Goal: Task Accomplishment & Management: Manage account settings

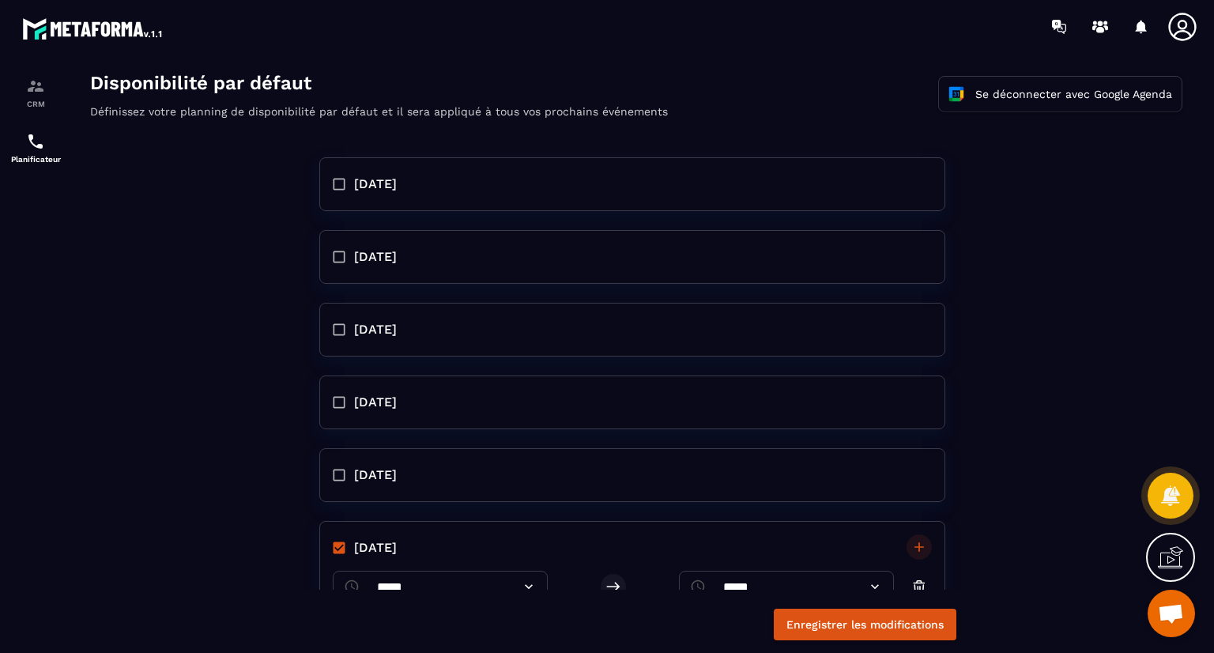
scroll to position [300, 0]
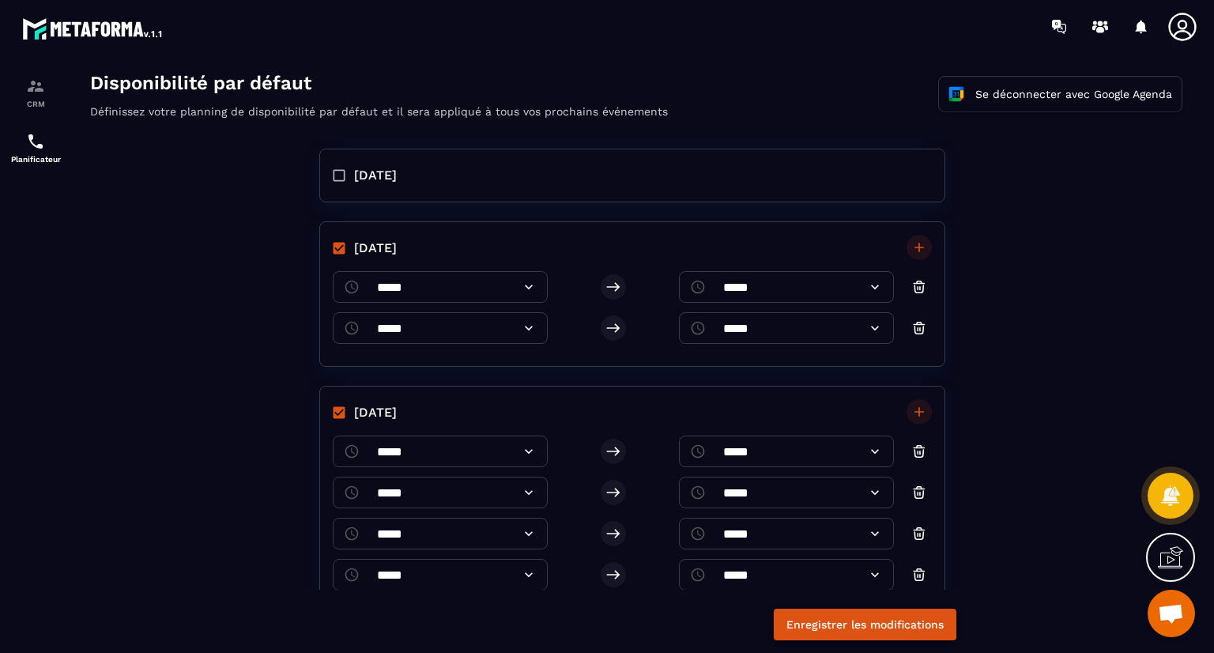
click at [857, 617] on button "Enregistrer les modifications" at bounding box center [865, 625] width 183 height 32
click at [21, 91] on div "CRM" at bounding box center [35, 93] width 63 height 32
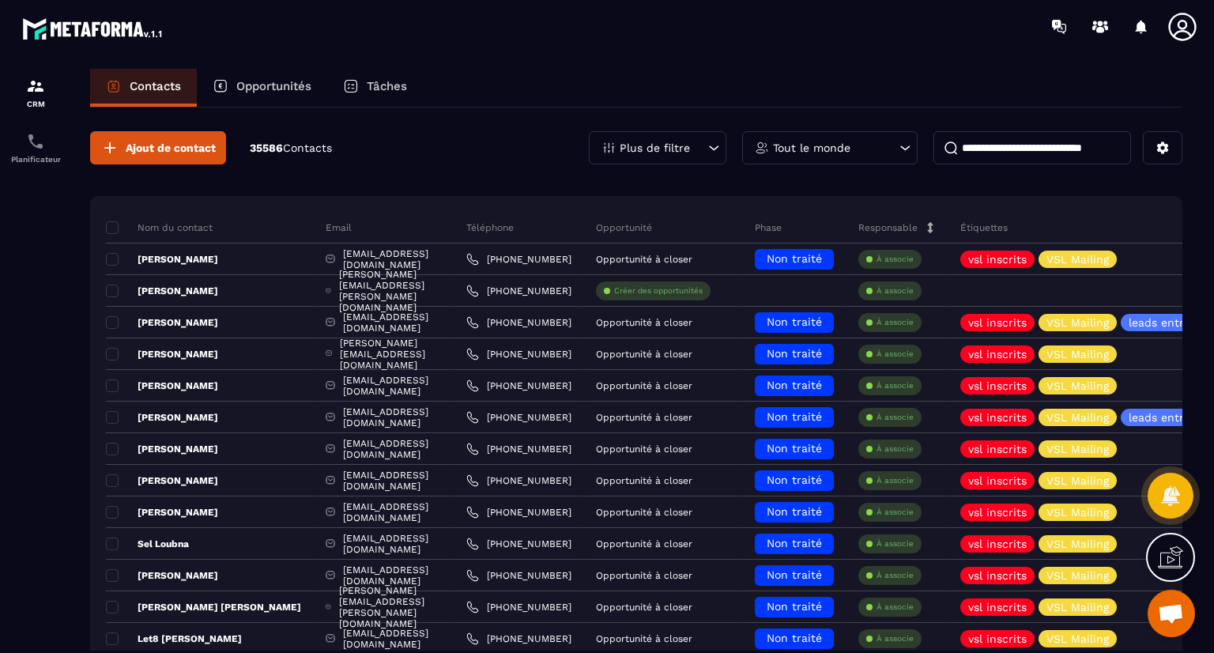
click at [897, 158] on div "Tout le monde" at bounding box center [829, 147] width 175 height 33
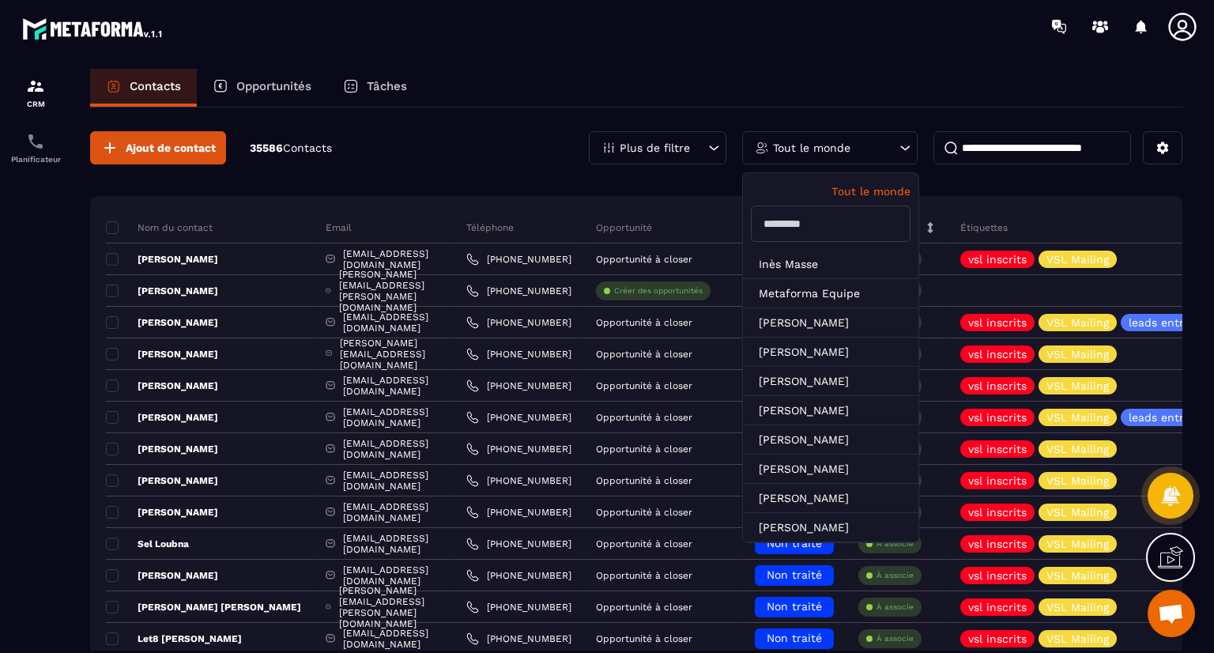
click at [813, 232] on input "text" at bounding box center [831, 224] width 160 height 36
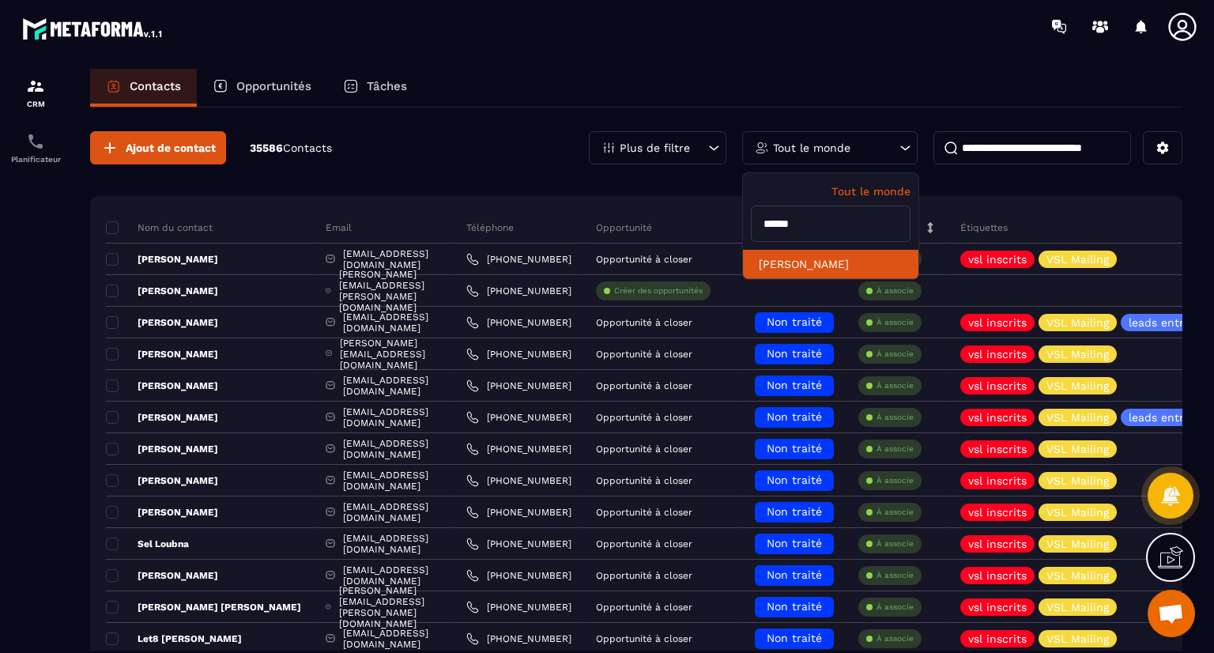
type input "******"
click at [832, 266] on li "[PERSON_NAME]" at bounding box center [830, 264] width 175 height 29
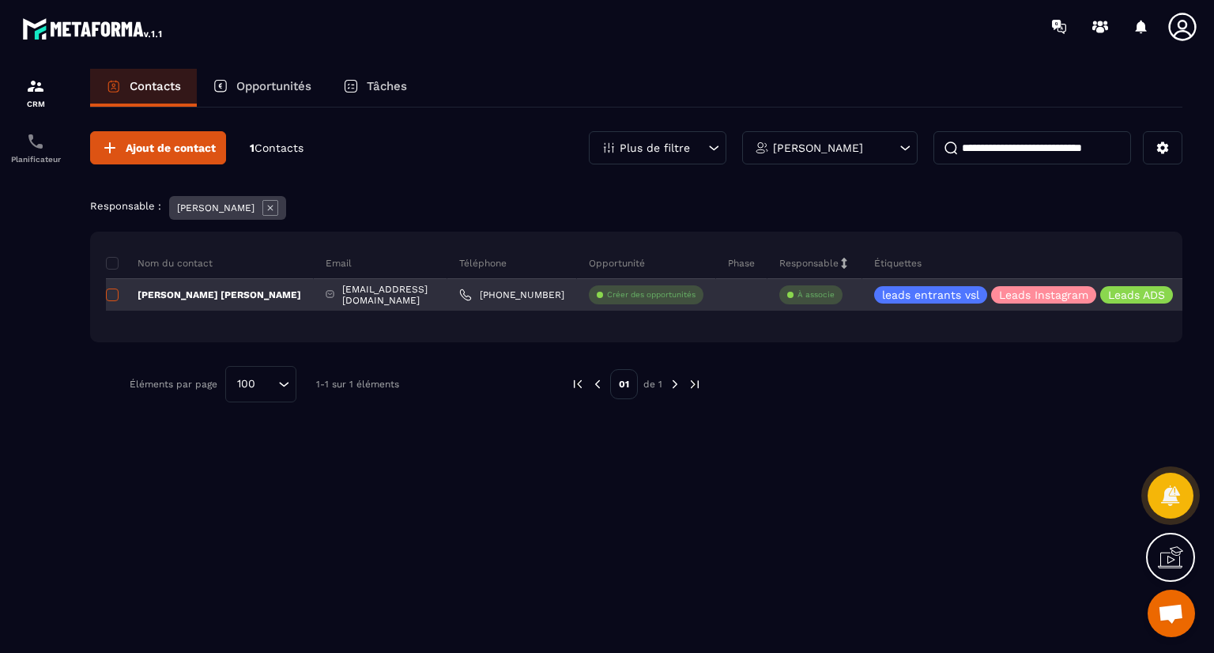
click at [112, 298] on span at bounding box center [112, 295] width 13 height 13
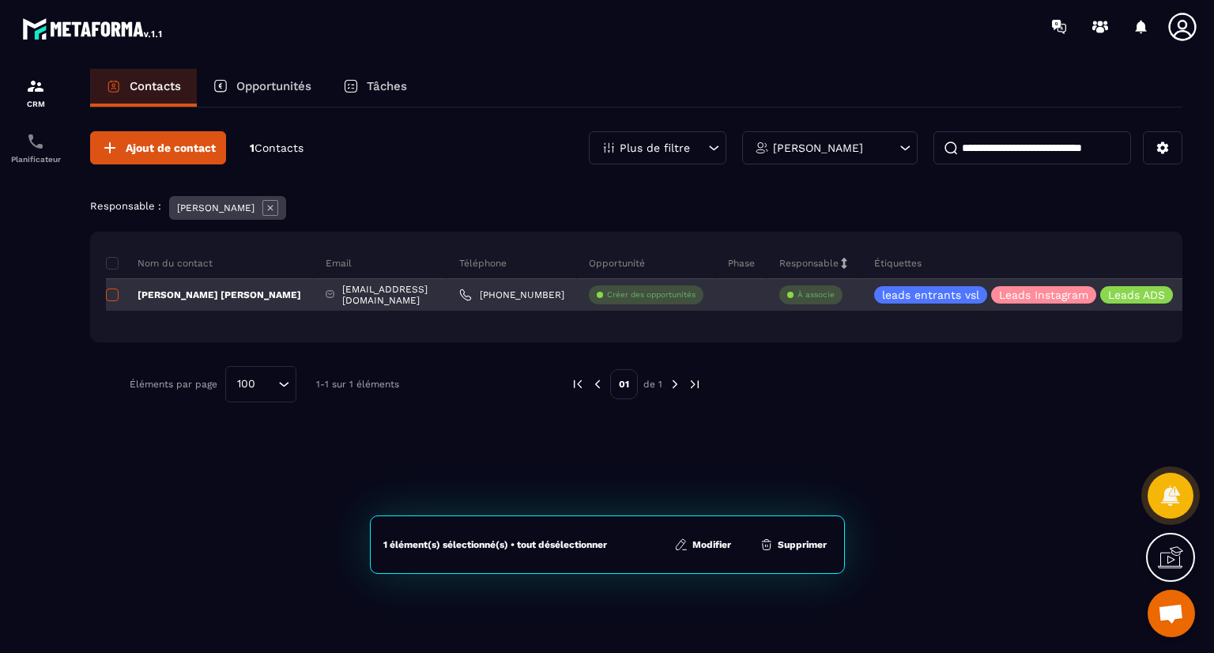
click at [112, 298] on span at bounding box center [112, 295] width 13 height 13
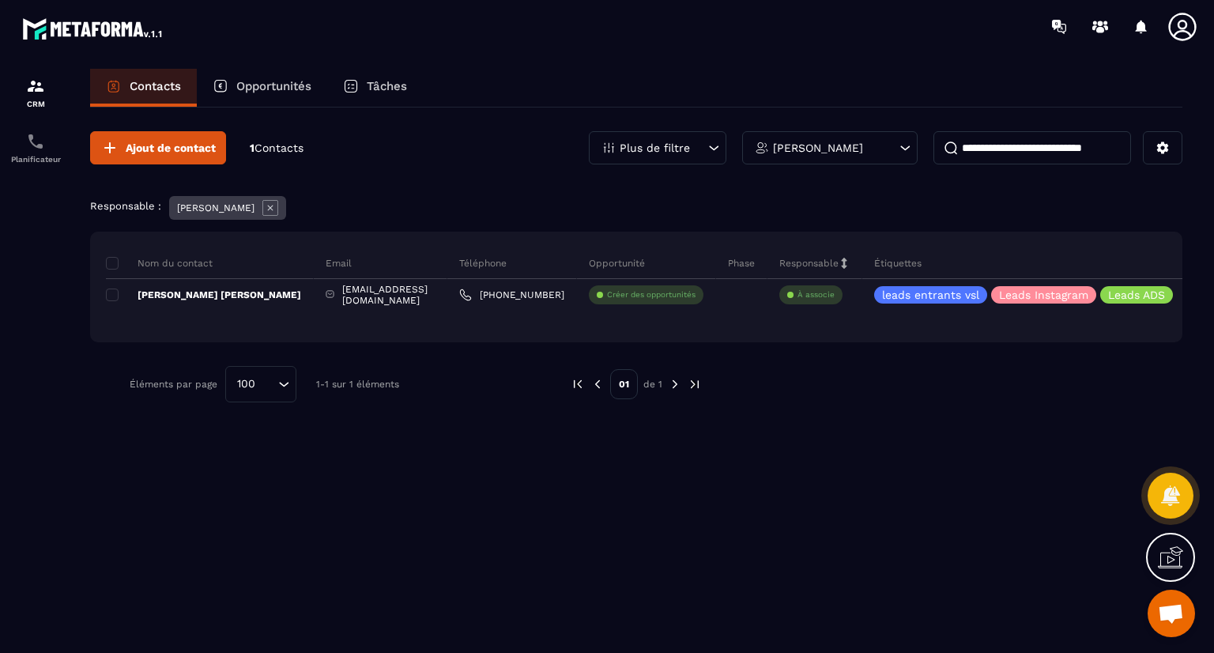
click at [762, 316] on div "Nom du contact Email Téléphone Opportunité Phase Responsable Étiquettes Liste D…" at bounding box center [636, 287] width 1092 height 111
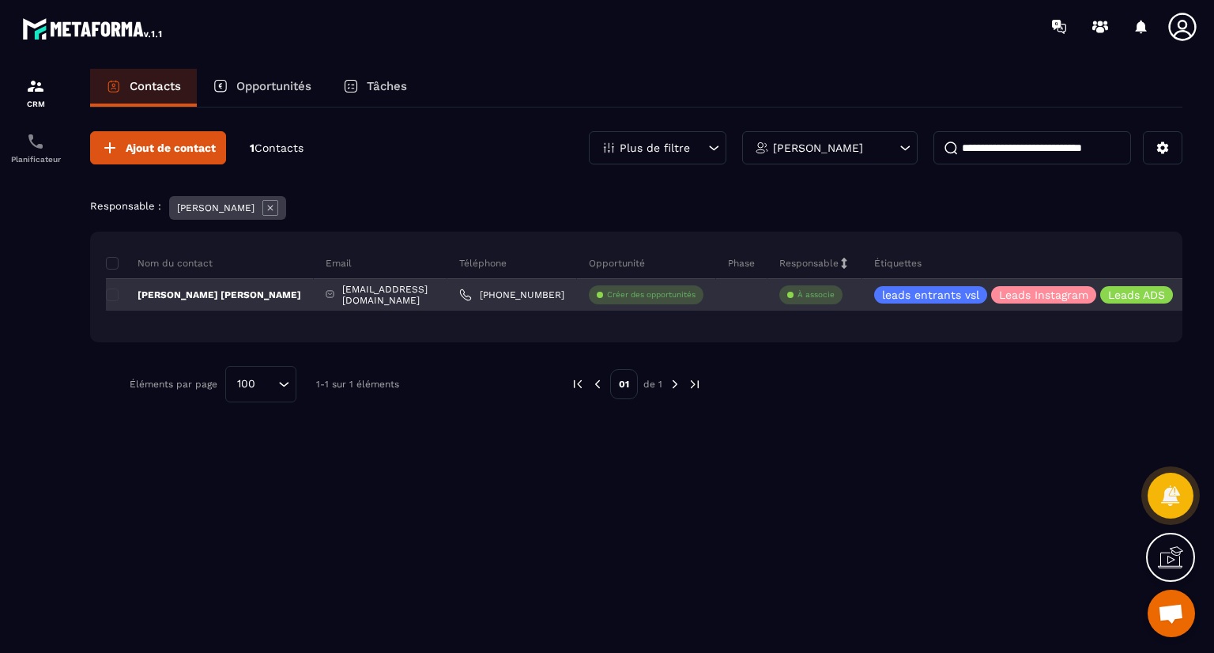
click at [789, 291] on div "À associe" at bounding box center [814, 295] width 95 height 32
click at [371, 309] on div "[EMAIL_ADDRESS][DOMAIN_NAME]" at bounding box center [381, 295] width 134 height 32
click at [382, 294] on div "[EMAIL_ADDRESS][DOMAIN_NAME]" at bounding box center [381, 295] width 134 height 32
click at [205, 285] on div "[PERSON_NAME] [PERSON_NAME]" at bounding box center [210, 295] width 208 height 32
click at [176, 292] on p "[PERSON_NAME] [PERSON_NAME]" at bounding box center [203, 295] width 195 height 13
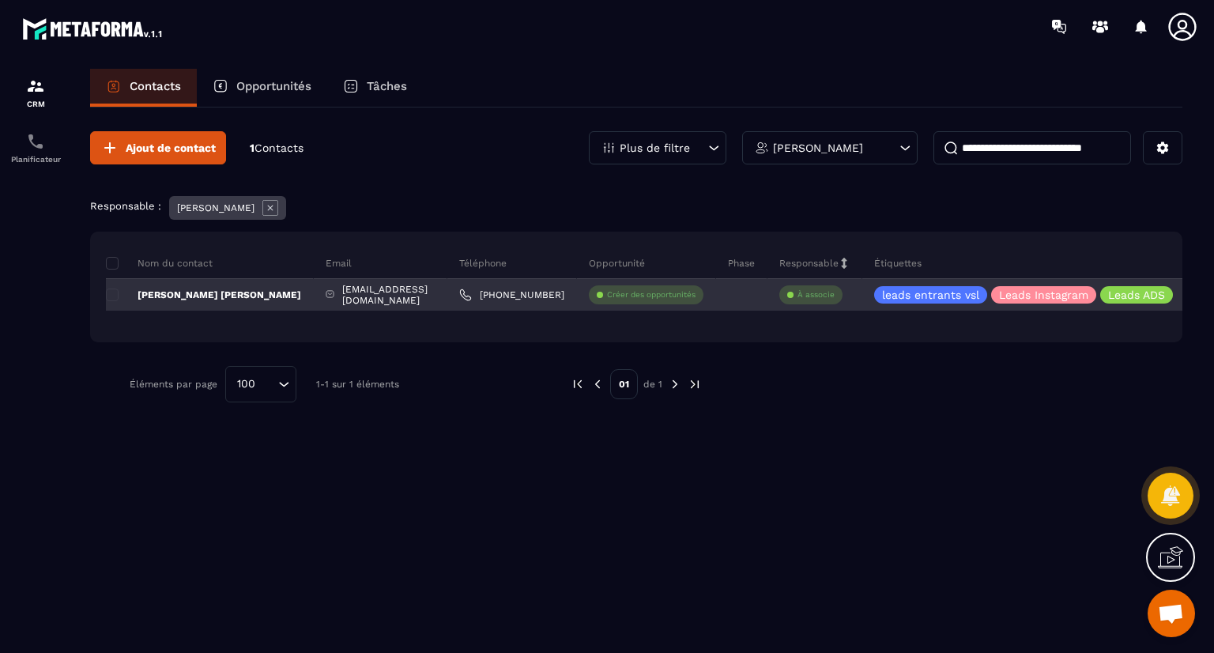
click at [176, 292] on p "[PERSON_NAME] [PERSON_NAME]" at bounding box center [203, 295] width 195 height 13
click at [716, 290] on div at bounding box center [741, 295] width 51 height 32
click at [380, 295] on div "[EMAIL_ADDRESS][DOMAIN_NAME]" at bounding box center [381, 295] width 134 height 32
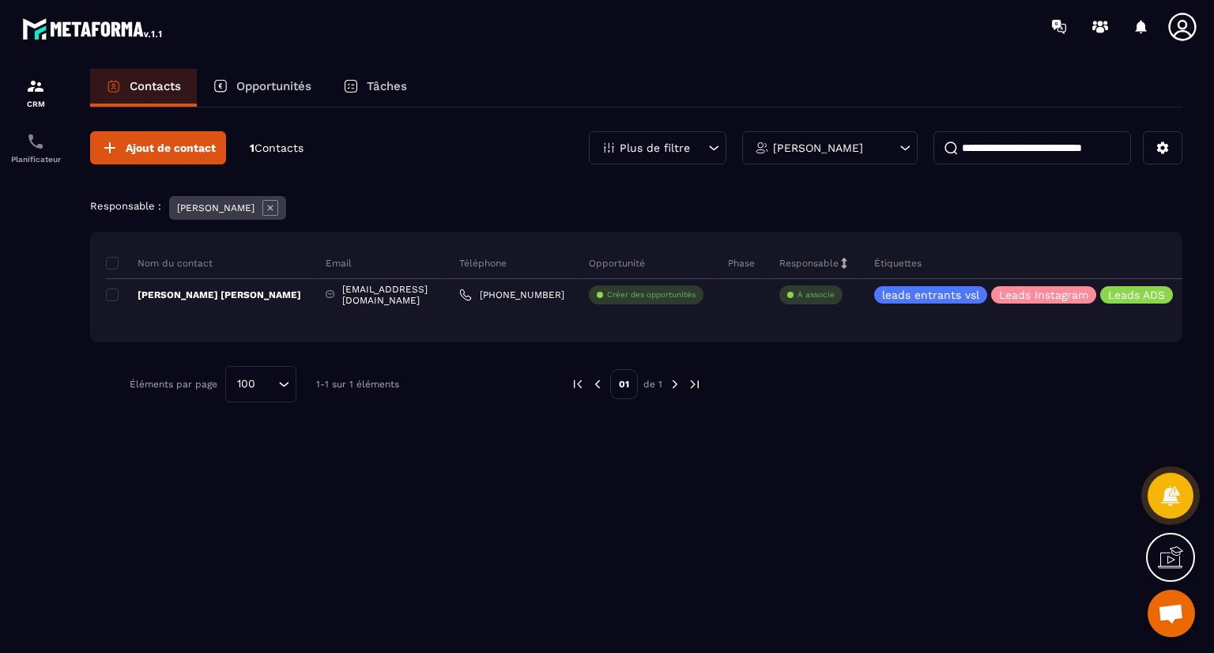
click at [672, 383] on img at bounding box center [675, 384] width 14 height 14
click at [271, 90] on p "Opportunités" at bounding box center [273, 86] width 75 height 14
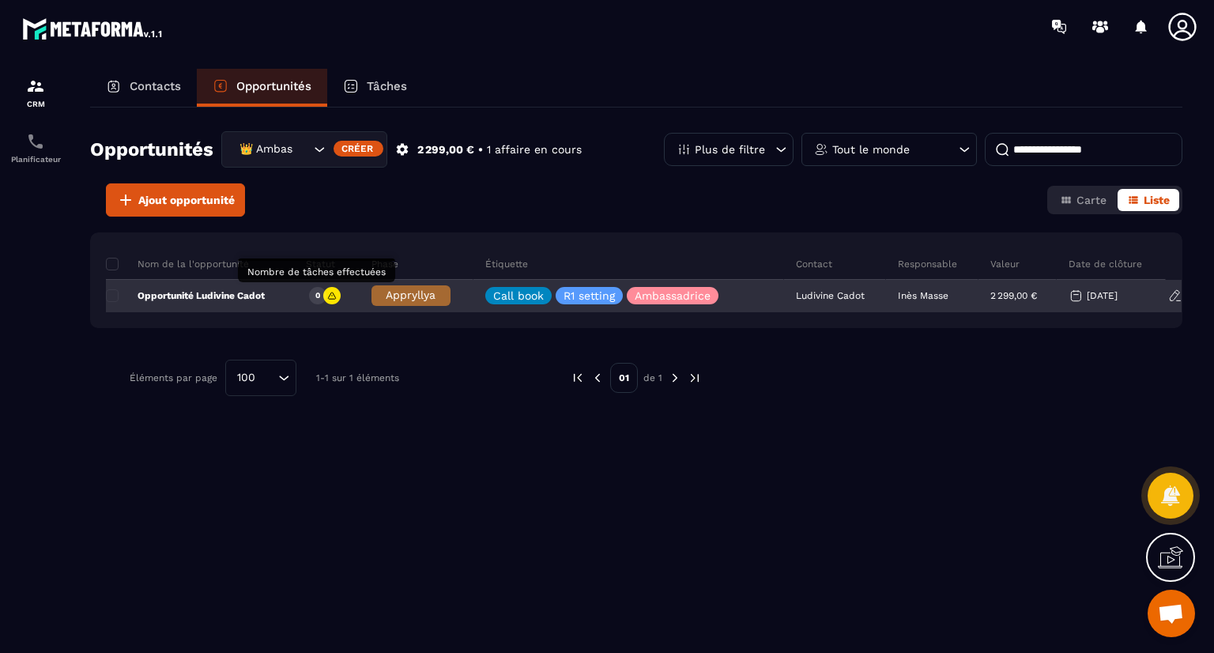
click at [316, 292] on div "0" at bounding box center [317, 295] width 17 height 17
